Goal: Information Seeking & Learning: Learn about a topic

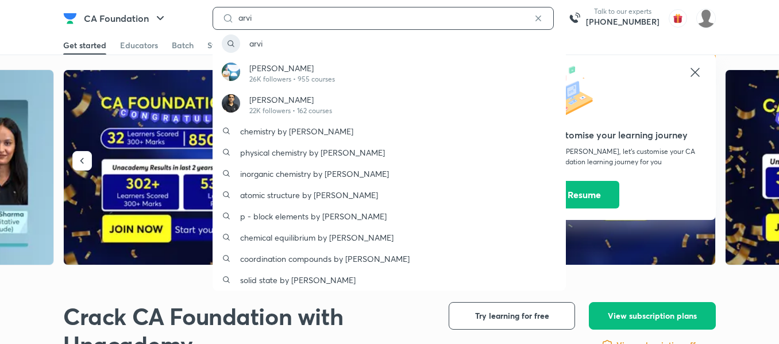
click at [289, 15] on input "arvi" at bounding box center [383, 17] width 299 height 9
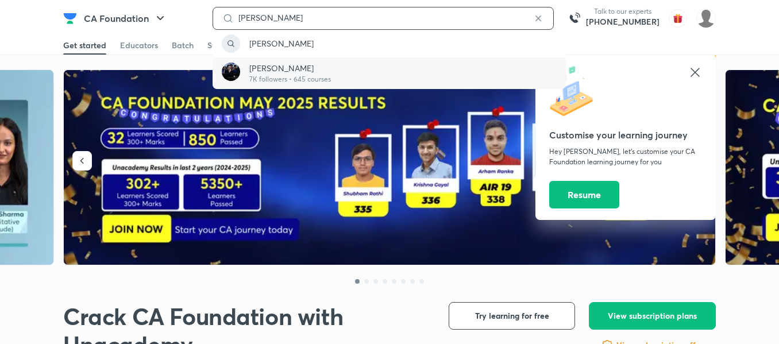
type input "[PERSON_NAME]"
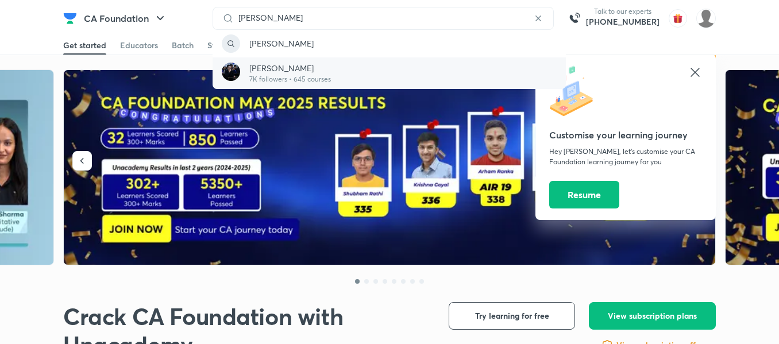
click at [279, 71] on p "[PERSON_NAME]" at bounding box center [290, 68] width 82 height 12
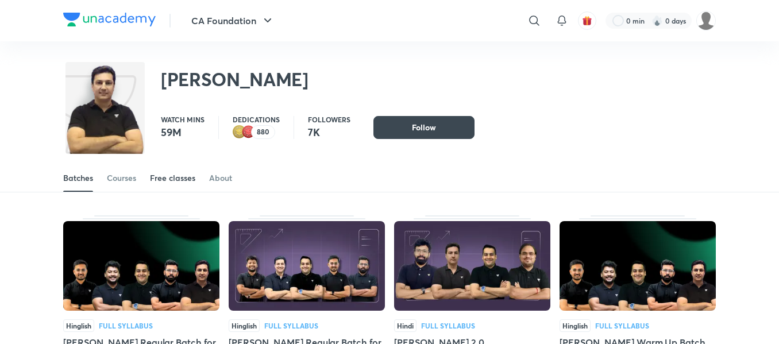
click at [187, 184] on link "Free classes" at bounding box center [172, 178] width 45 height 28
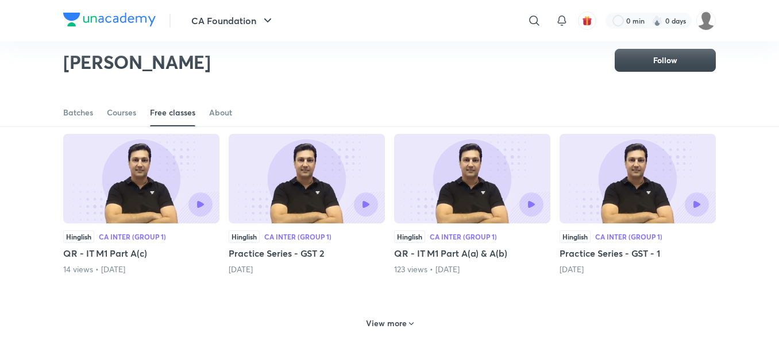
scroll to position [439, 0]
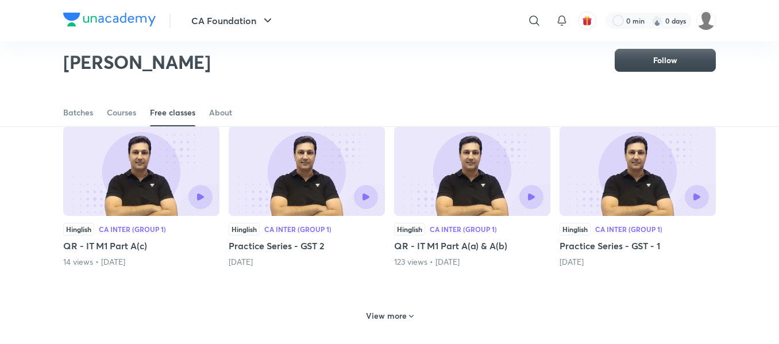
click at [384, 322] on h6 "View more" at bounding box center [386, 315] width 41 height 11
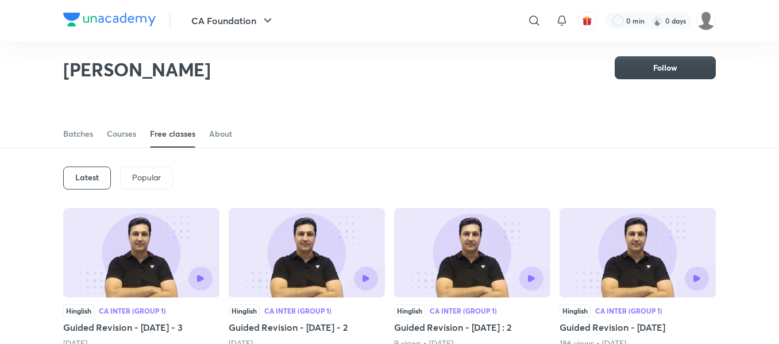
scroll to position [0, 0]
